Goal: Communication & Community: Ask a question

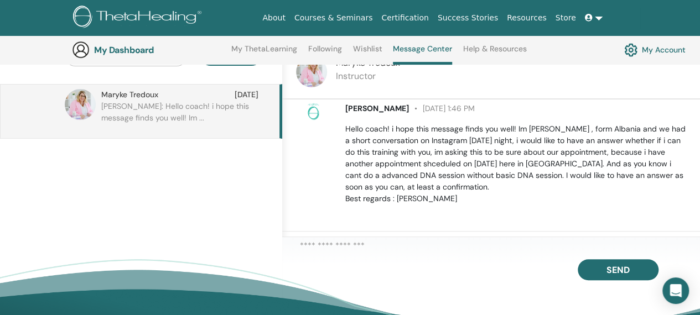
scroll to position [126, 0]
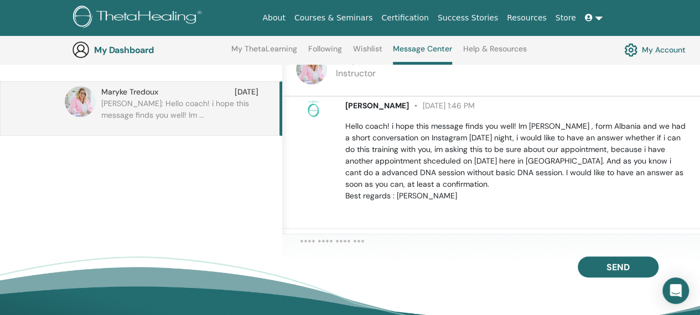
click at [626, 240] on textarea at bounding box center [500, 245] width 400 height 16
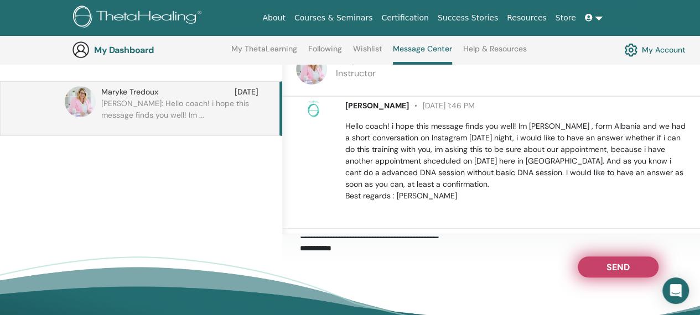
type textarea "**********"
click at [597, 277] on button "Send" at bounding box center [617, 267] width 81 height 21
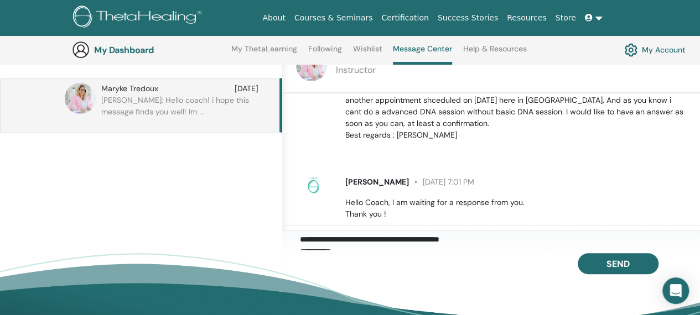
scroll to position [90, 0]
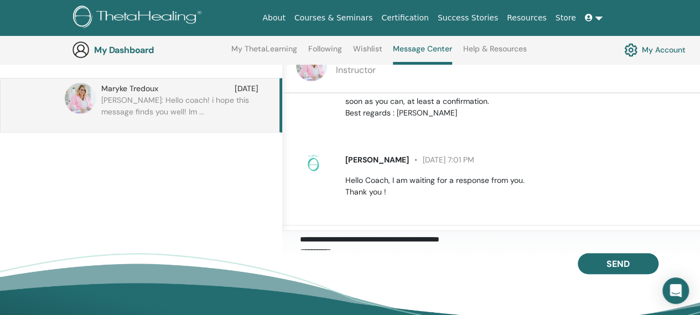
click at [635, 45] on img at bounding box center [630, 49] width 13 height 19
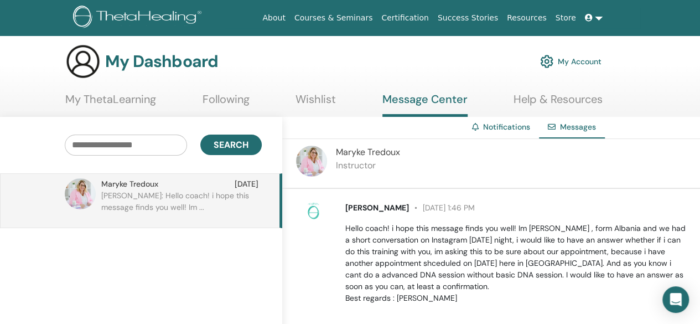
scroll to position [90, 0]
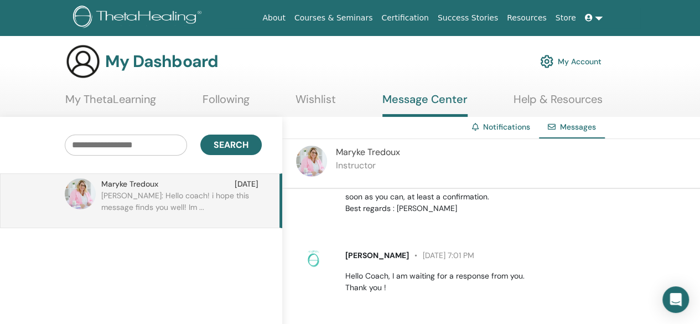
click at [133, 100] on link "My ThetaLearning" at bounding box center [110, 103] width 91 height 22
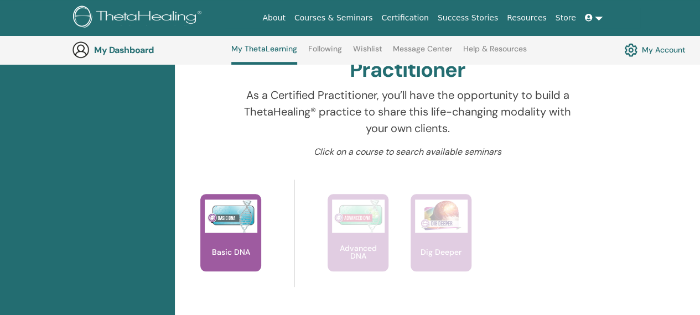
scroll to position [367, 0]
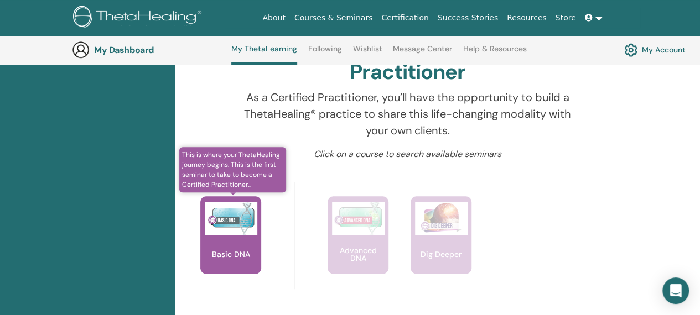
click at [241, 225] on img at bounding box center [231, 218] width 53 height 33
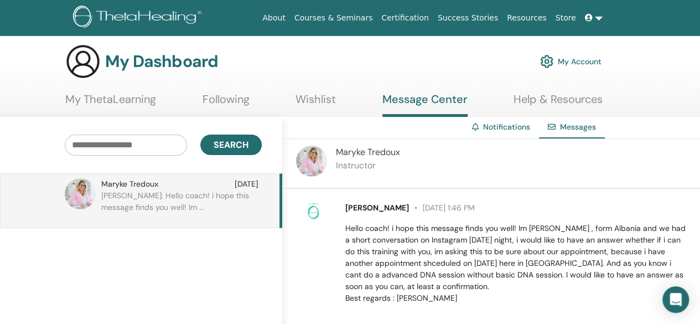
scroll to position [90, 0]
